Goal: Information Seeking & Learning: Check status

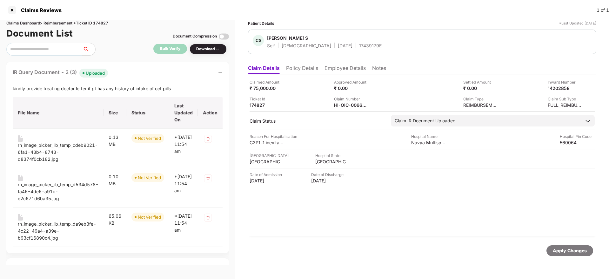
click at [366, 222] on div "Claimed Amount ₹ 75,000.00 Approved Amount ₹ 0.00 Settled Amount ₹ 0.00 Inward …" at bounding box center [422, 155] width 348 height 163
click at [344, 108] on div "HI-OIC-006627007(0)" at bounding box center [351, 105] width 35 height 6
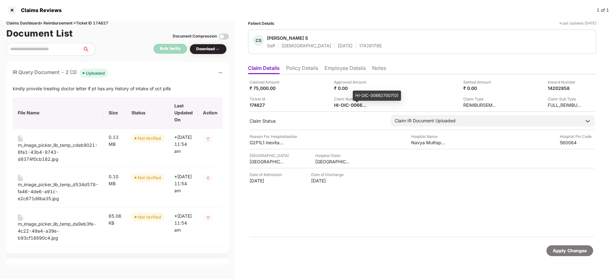
copy div
click at [35, 150] on div "rn_image_picker_lib_temp_cdeb9021-6fa1-43b4-8743-d8374f0cb182.jpg" at bounding box center [58, 152] width 81 height 21
click at [57, 186] on div "rn_image_picker_lib_temp_d534d578-fa46-4de6-a91c-e2c671d6ba35.jpg" at bounding box center [58, 191] width 81 height 21
click at [61, 221] on div "rn_image_picker_lib_temp_da9eb3fe-4c22-49a4-a39e-b93cf16890c4.jpg" at bounding box center [58, 230] width 81 height 21
click at [342, 105] on div "HI-OIC-006627007(0)" at bounding box center [351, 105] width 35 height 6
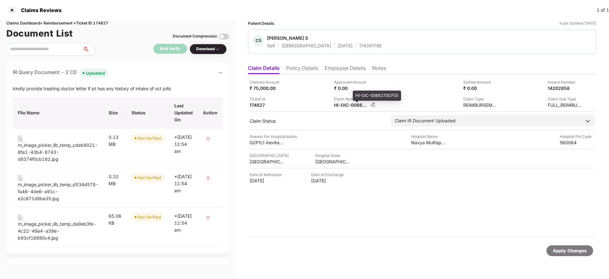
click at [342, 105] on div "HI-OIC-006627007(0)" at bounding box center [351, 105] width 35 height 6
copy div
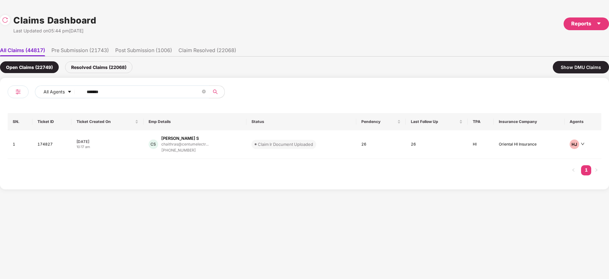
drag, startPoint x: 111, startPoint y: 91, endPoint x: 14, endPoint y: 90, distance: 97.5
click at [10, 90] on div "All Agents ******" at bounding box center [156, 94] width 297 height 18
paste input "text"
type input "******"
click at [231, 150] on div "[PERSON_NAME] [PERSON_NAME].[PERSON_NAME]@trigyn.c... [PHONE_NUMBER]" at bounding box center [215, 144] width 141 height 18
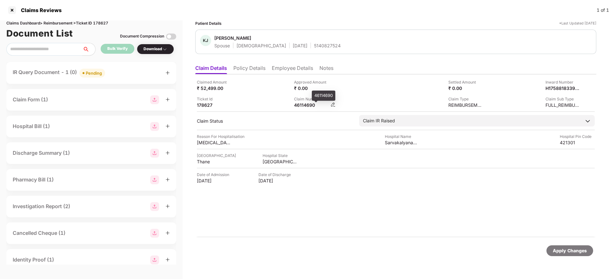
click at [305, 105] on div "46114690" at bounding box center [311, 105] width 35 height 6
copy div "46114690"
click at [167, 71] on icon "plus" at bounding box center [167, 73] width 4 height 4
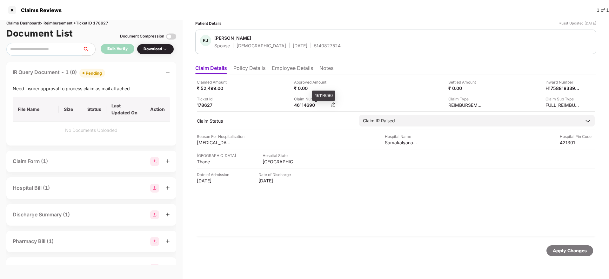
click at [300, 107] on div "46114690" at bounding box center [311, 105] width 35 height 6
copy div "46114690"
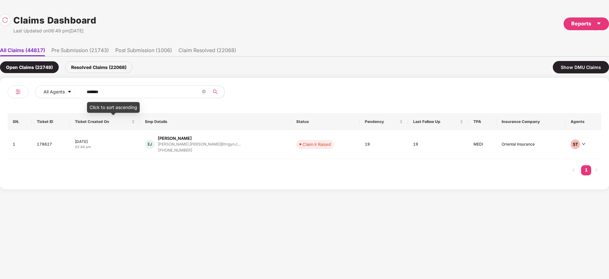
click at [0, 85] on div "All Agents ****** SN. Ticket ID Ticket Created On Emp Details Status Pendency L…" at bounding box center [304, 133] width 609 height 111
paste input "text"
type input "******"
click at [238, 149] on div "RB [PERSON_NAME].b@[PERSON_NAME]-tec... [PHONE_NUMBER]" at bounding box center [216, 144] width 138 height 18
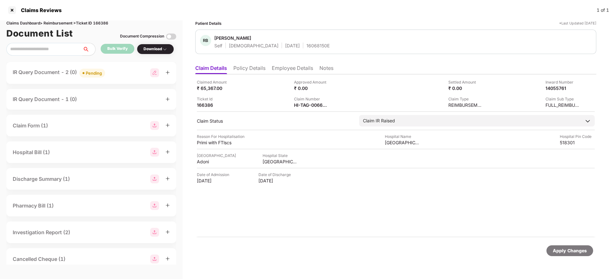
click at [331, 239] on div "Apply Changes" at bounding box center [395, 250] width 401 height 27
click at [305, 105] on div "HI-TAG-006624568(0)" at bounding box center [311, 105] width 35 height 6
click at [306, 105] on div "HI-TAG-006624568(0)" at bounding box center [311, 105] width 35 height 6
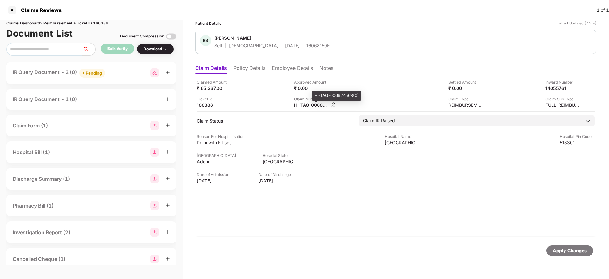
click at [306, 105] on div "HI-TAG-006624568(0)" at bounding box center [311, 105] width 35 height 6
copy div
click at [166, 70] on icon "plus" at bounding box center [167, 72] width 4 height 4
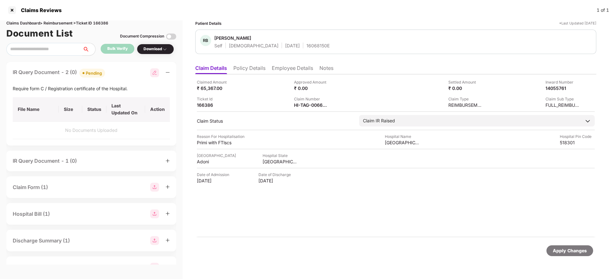
click at [388, 225] on div "Claimed Amount ₹ 65,367.00 Approved Amount ₹ 0.00 Settled Amount ₹ 0.00 Inward …" at bounding box center [395, 155] width 401 height 163
click at [303, 106] on div "HI-TAG-006624568(0)" at bounding box center [311, 105] width 35 height 6
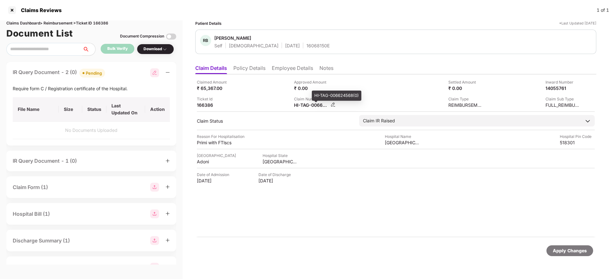
copy div
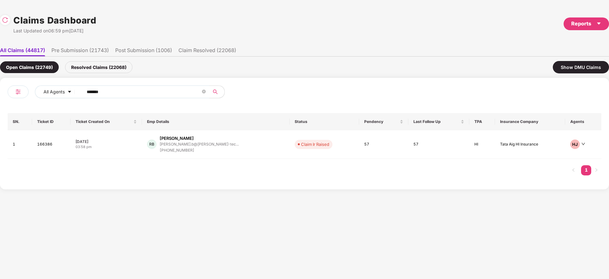
drag, startPoint x: 115, startPoint y: 91, endPoint x: 0, endPoint y: 104, distance: 116.0
click at [0, 104] on div "All Agents ****** SN. Ticket ID Ticket Created On Emp Details Status Pendency L…" at bounding box center [304, 133] width 609 height 111
paste input "text"
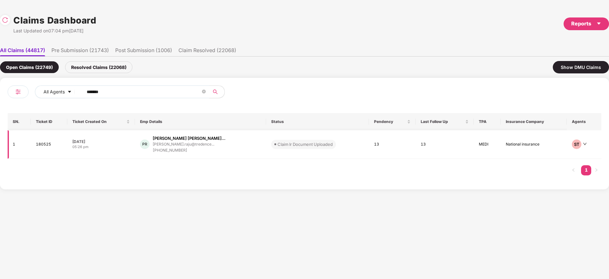
type input "******"
click at [235, 149] on div "PR [PERSON_NAME] [PERSON_NAME]... [PERSON_NAME].raju@tredence... [PHONE_NUMBER]" at bounding box center [200, 144] width 121 height 18
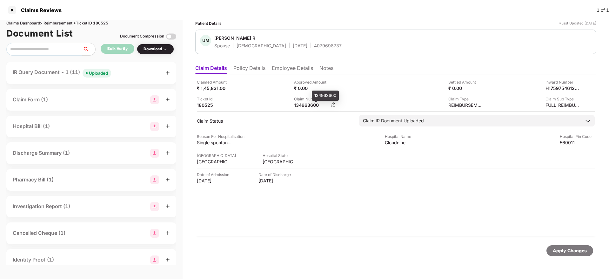
click at [302, 107] on div "134963600" at bounding box center [311, 105] width 35 height 6
copy div "134963600"
click at [169, 75] on div at bounding box center [167, 72] width 4 height 7
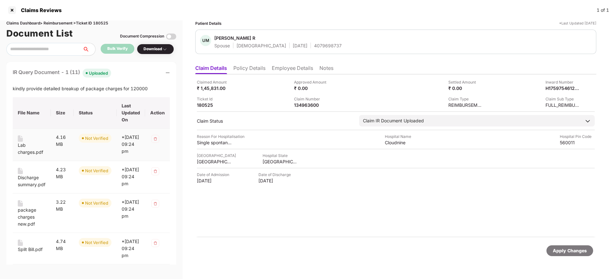
click at [21, 149] on div "Lab charges.pdf" at bounding box center [32, 149] width 28 height 14
click at [28, 184] on div "Discharge summary.pdf" at bounding box center [32, 181] width 28 height 14
click at [24, 227] on div "package charges new.pdf" at bounding box center [32, 216] width 28 height 21
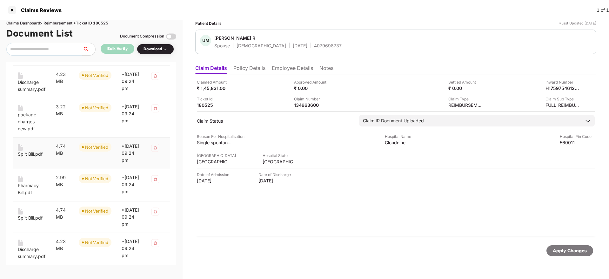
click at [29, 158] on div "Split Bill.pdf" at bounding box center [30, 154] width 25 height 7
click at [26, 196] on div "Pharmacy Bill.pdf" at bounding box center [32, 189] width 28 height 14
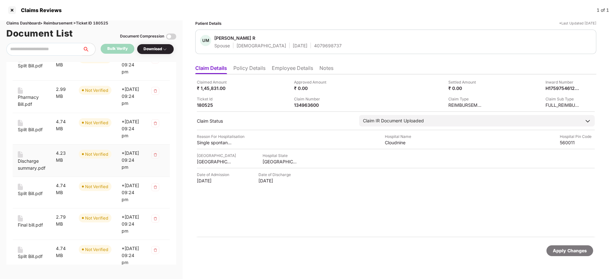
scroll to position [191, 0]
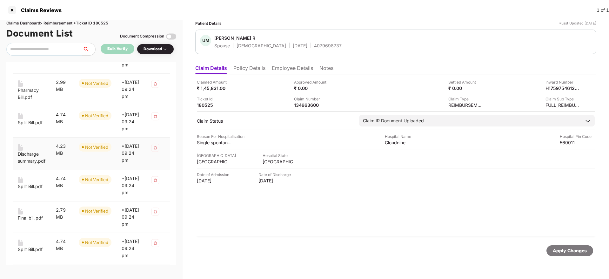
click at [28, 165] on div "Discharge summary.pdf" at bounding box center [32, 158] width 28 height 14
click at [30, 190] on div "Split Bill.pdf" at bounding box center [30, 186] width 25 height 7
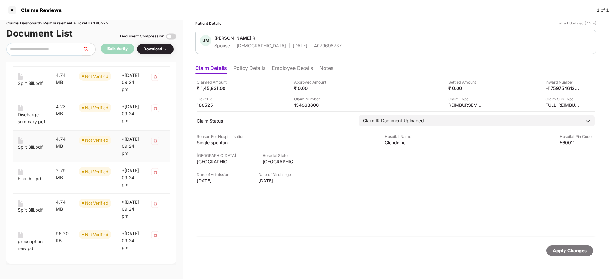
scroll to position [238, 0]
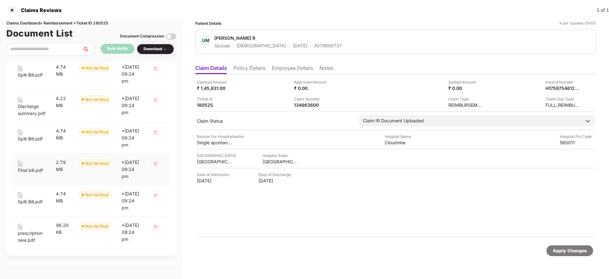
click at [30, 185] on td "Final bill.pdf" at bounding box center [32, 169] width 38 height 31
click at [30, 174] on div "Final bill.pdf" at bounding box center [30, 170] width 25 height 7
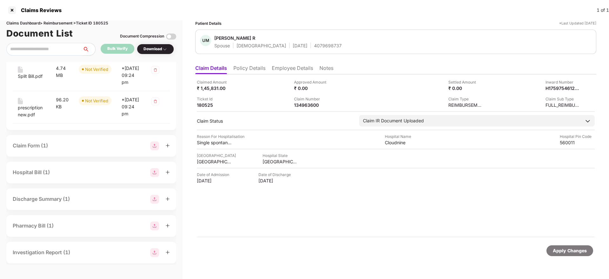
scroll to position [381, 0]
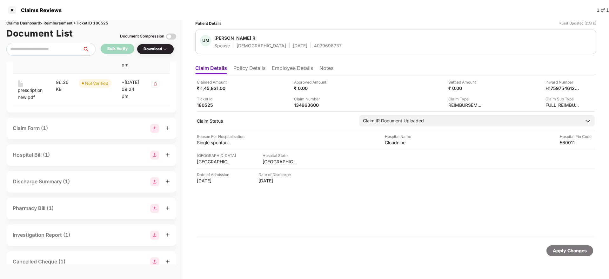
click at [31, 62] on div "Split Bill.pdf" at bounding box center [30, 58] width 25 height 7
click at [29, 101] on div "prescription new.pdf" at bounding box center [32, 94] width 28 height 14
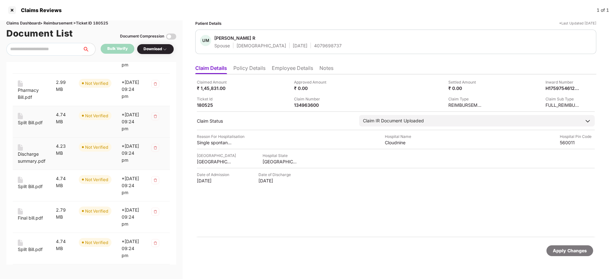
scroll to position [0, 0]
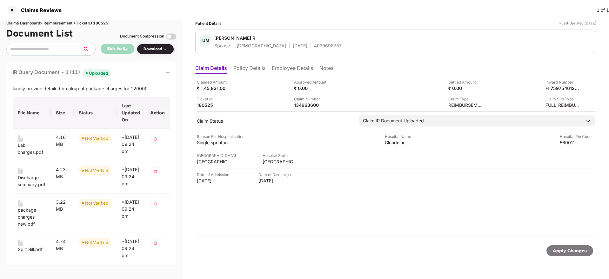
click at [261, 233] on div "Claimed Amount ₹ 1,45,831.00 Approved Amount ₹ 0.00 Settled Amount ₹ 0.00 Inwar…" at bounding box center [395, 155] width 401 height 163
click at [307, 105] on div "134963600" at bounding box center [311, 105] width 35 height 6
click at [300, 105] on div "134963600" at bounding box center [311, 105] width 35 height 6
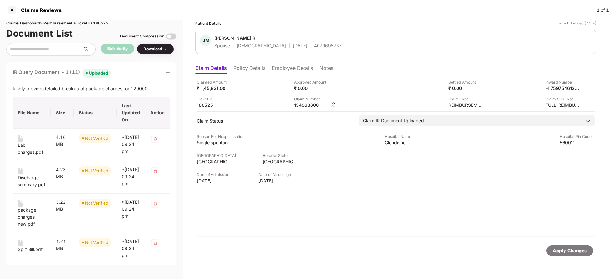
click at [303, 107] on div "134963600" at bounding box center [311, 105] width 35 height 6
copy div "134963600"
